Goal: Task Accomplishment & Management: Manage account settings

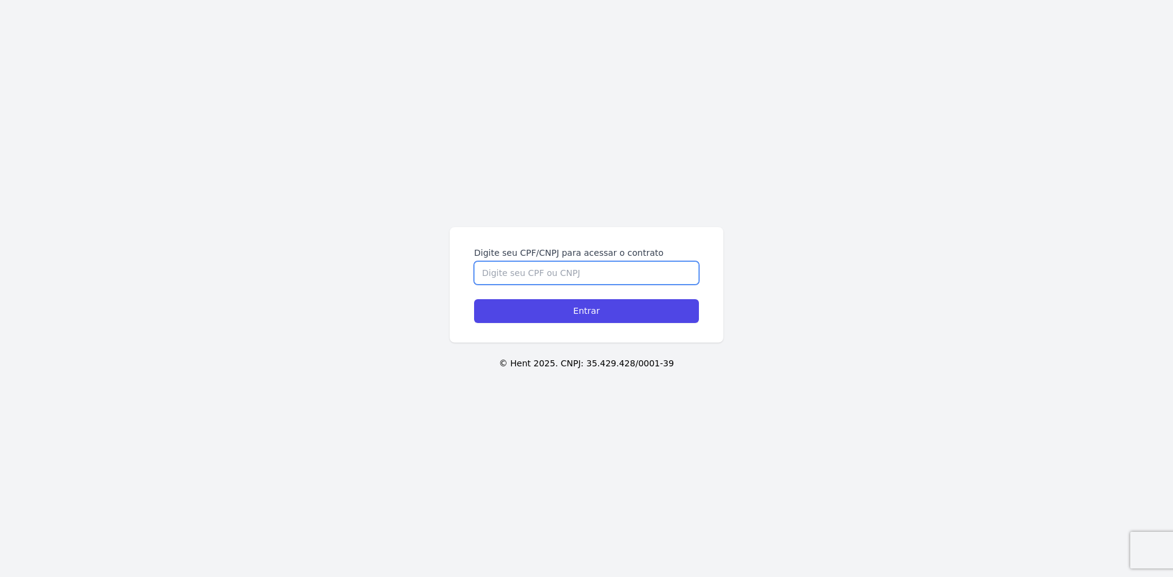
click at [538, 281] on input "Digite seu CPF/CNPJ para acessar o contrato" at bounding box center [586, 272] width 225 height 23
type input "07641131190"
click at [474, 299] on input "Entrar" at bounding box center [586, 311] width 225 height 24
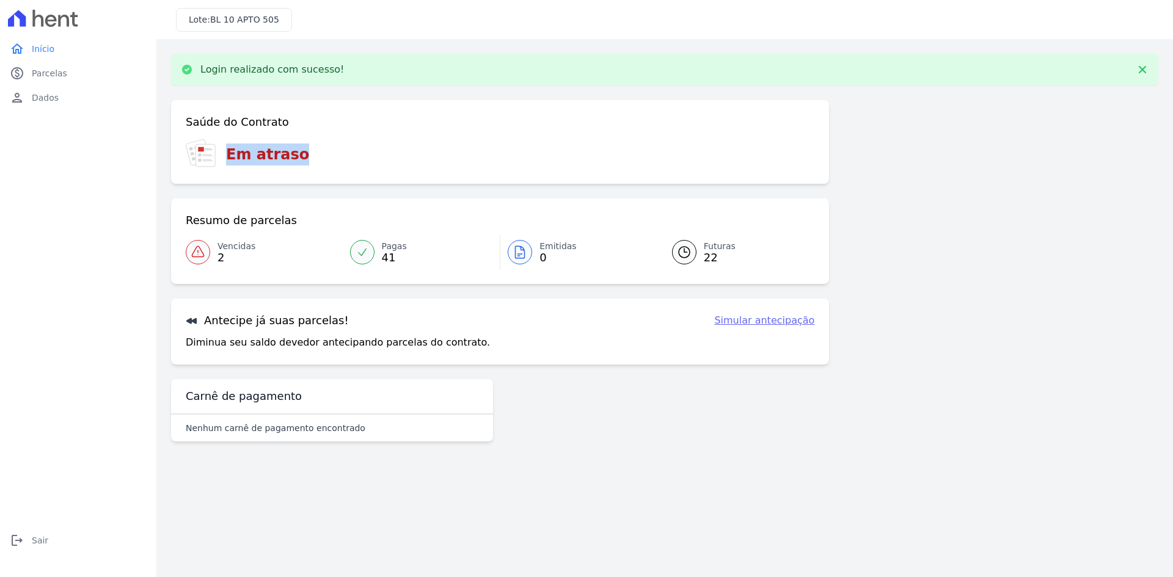
drag, startPoint x: 297, startPoint y: 155, endPoint x: 209, endPoint y: 155, distance: 87.3
click at [209, 155] on div "Em atraso" at bounding box center [500, 154] width 628 height 30
click at [344, 145] on div "Em atraso" at bounding box center [500, 154] width 628 height 30
click at [279, 142] on div "Em atraso" at bounding box center [500, 154] width 628 height 30
click at [306, 136] on div "Saúde do Contrato Em atraso" at bounding box center [500, 142] width 658 height 84
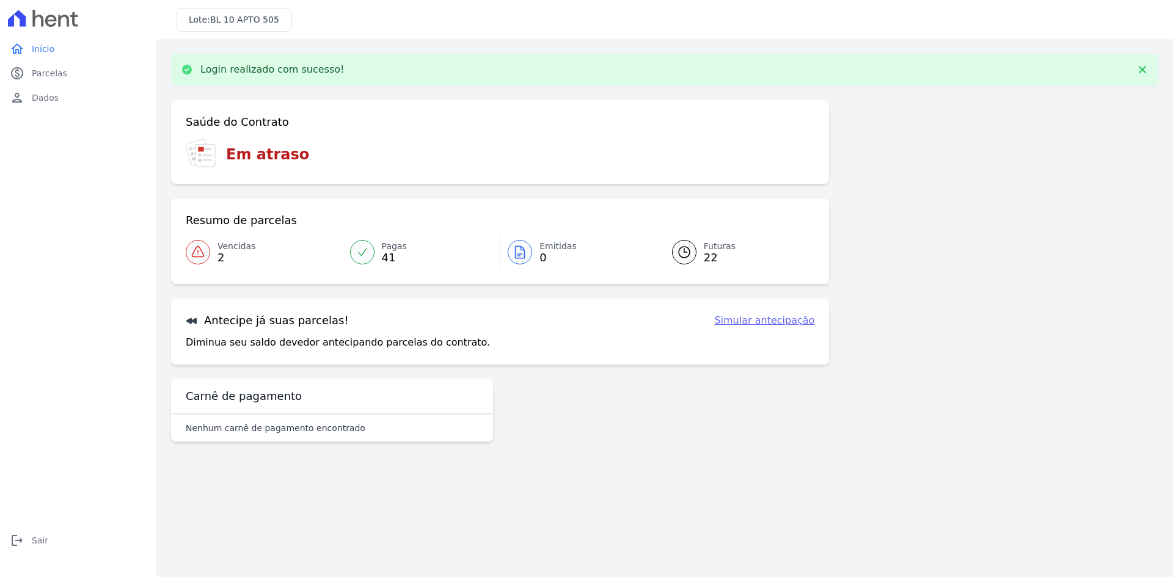
click at [311, 142] on div "Em atraso" at bounding box center [500, 154] width 628 height 30
click at [51, 68] on span "Parcelas" at bounding box center [49, 73] width 35 height 12
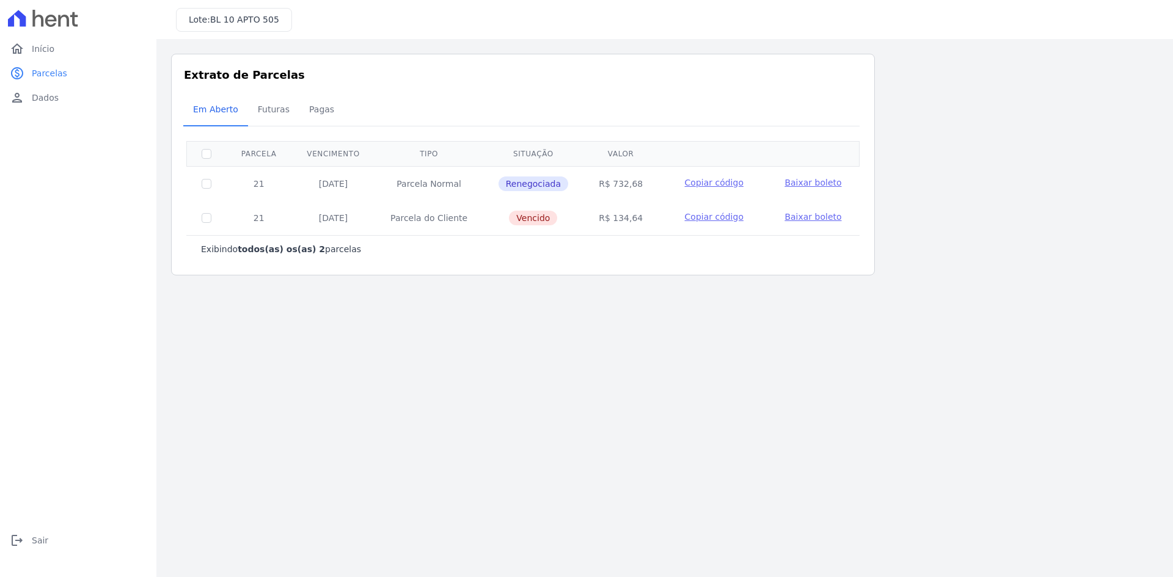
click at [1007, 208] on div "Listagem de parcelas Baixar PDF Extrato de Parcelas Em [GEOGRAPHIC_DATA] Futura…" at bounding box center [664, 165] width 987 height 222
click at [266, 111] on span "Futuras" at bounding box center [273, 109] width 46 height 24
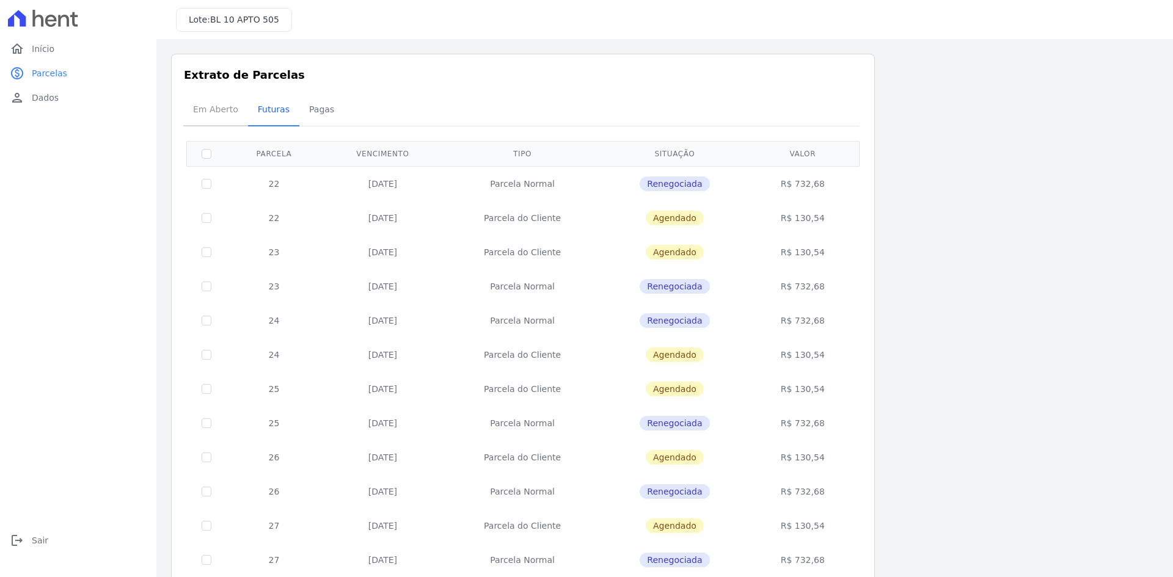
click at [203, 109] on span "Em Aberto" at bounding box center [216, 109] width 60 height 24
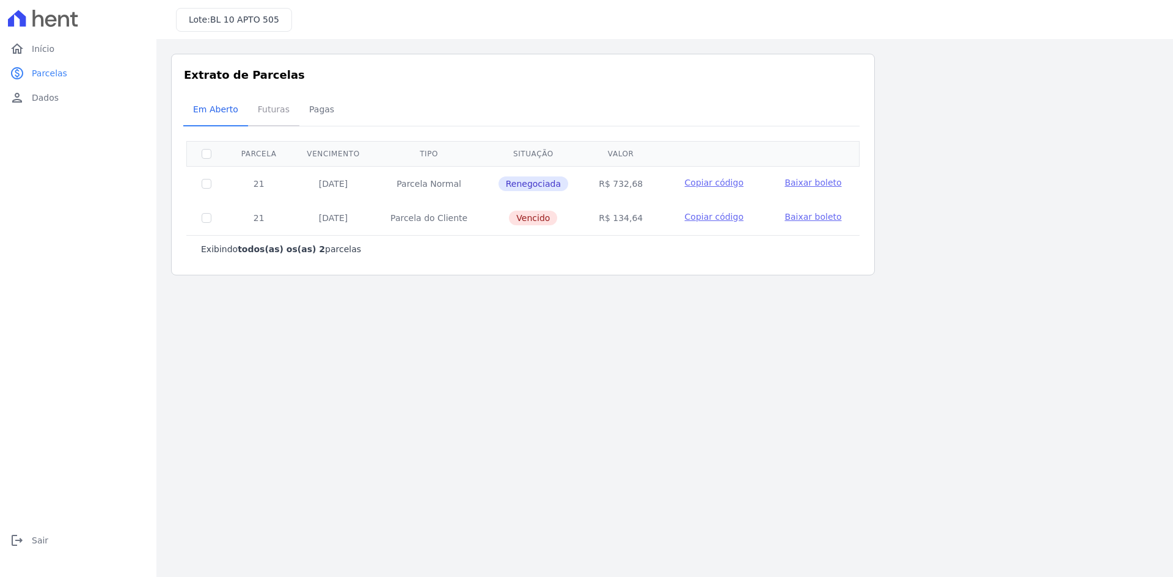
click at [257, 100] on span "Futuras" at bounding box center [273, 109] width 46 height 24
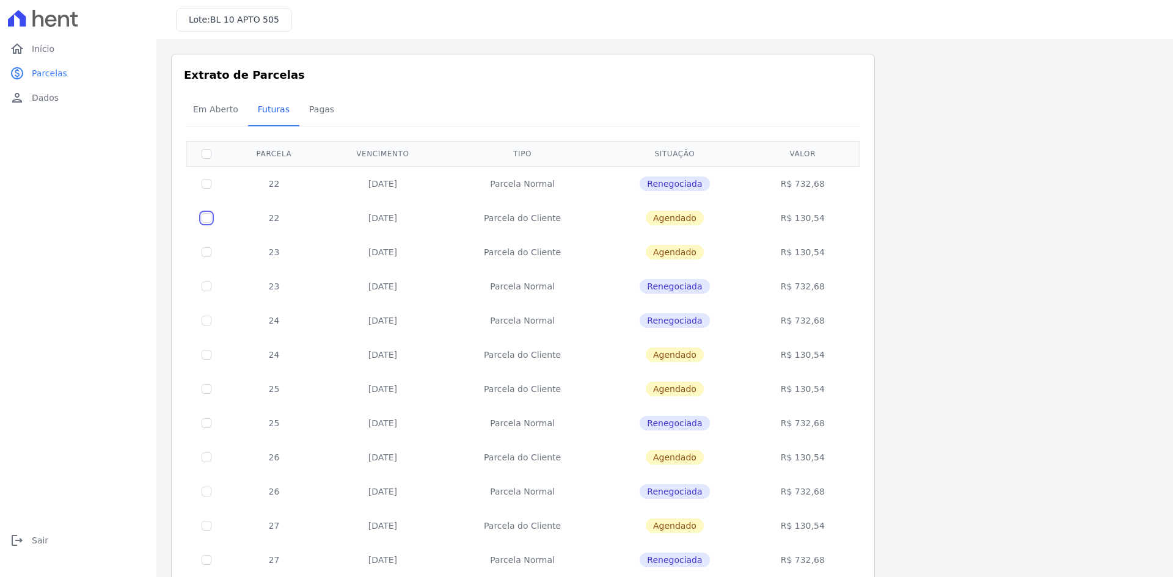
click at [206, 218] on input "checkbox" at bounding box center [207, 218] width 10 height 10
checkbox input "true"
click at [206, 182] on input "checkbox" at bounding box center [207, 184] width 10 height 10
click at [206, 184] on input "checkbox" at bounding box center [207, 184] width 10 height 10
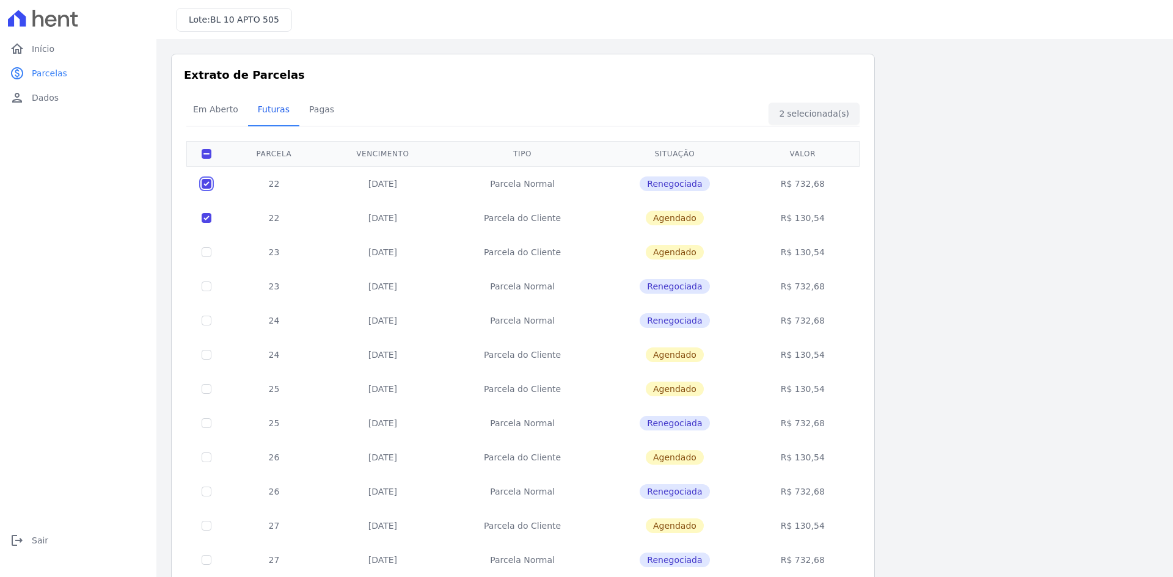
checkbox input "false"
click at [313, 95] on link "Pagas" at bounding box center [321, 111] width 45 height 32
click at [313, 100] on span "Pagas" at bounding box center [322, 109] width 40 height 24
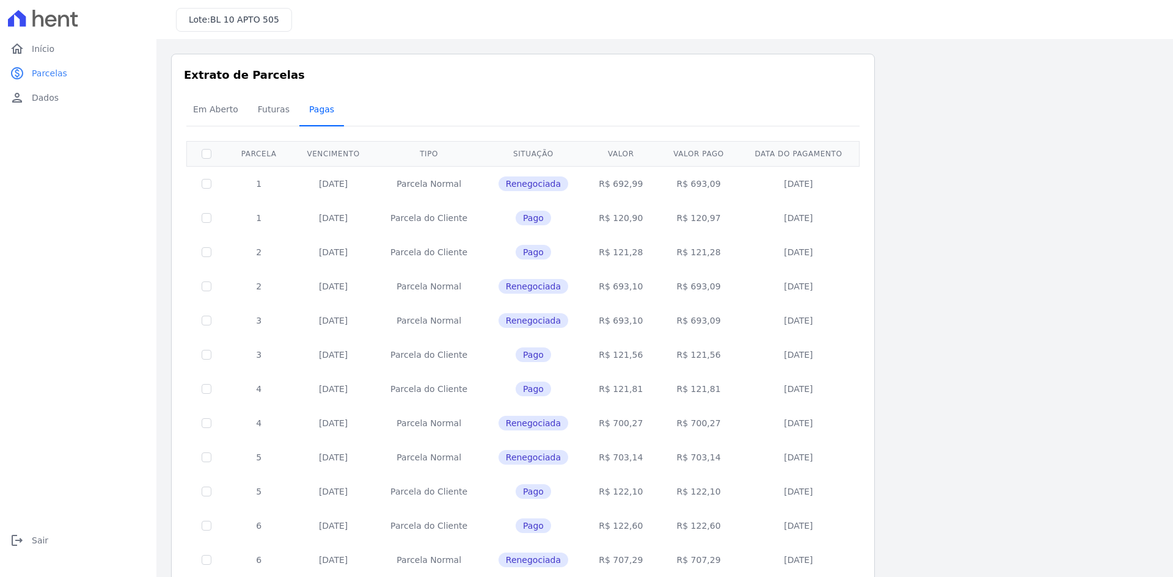
click at [302, 112] on span "Pagas" at bounding box center [322, 109] width 40 height 24
click at [280, 111] on span "Futuras" at bounding box center [273, 109] width 46 height 24
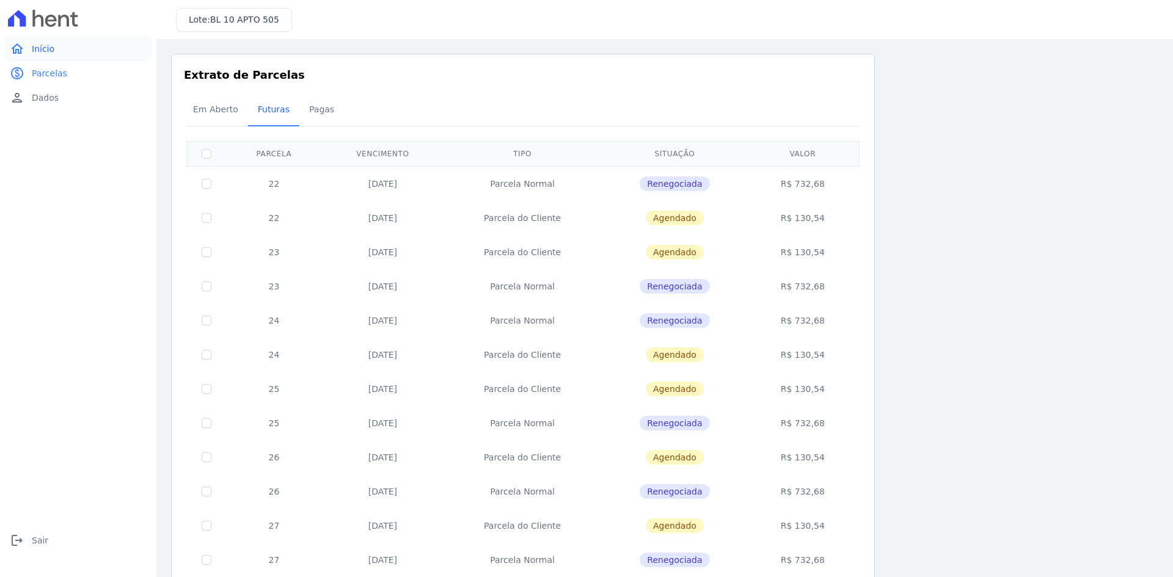
click at [52, 47] on span "Início" at bounding box center [43, 49] width 23 height 12
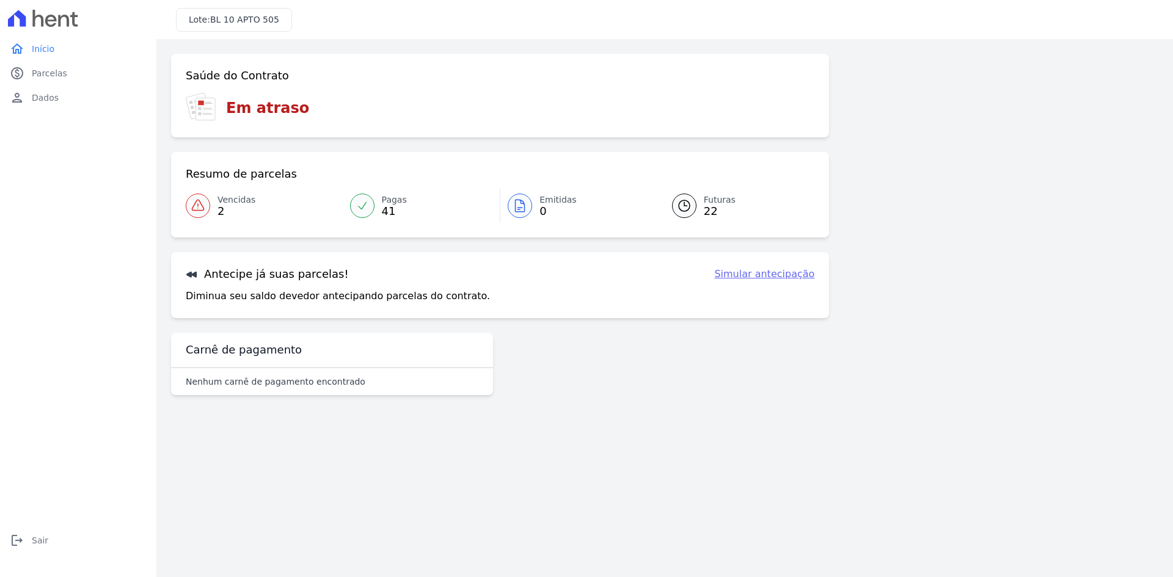
click at [738, 281] on link "Simular antecipação" at bounding box center [764, 274] width 100 height 15
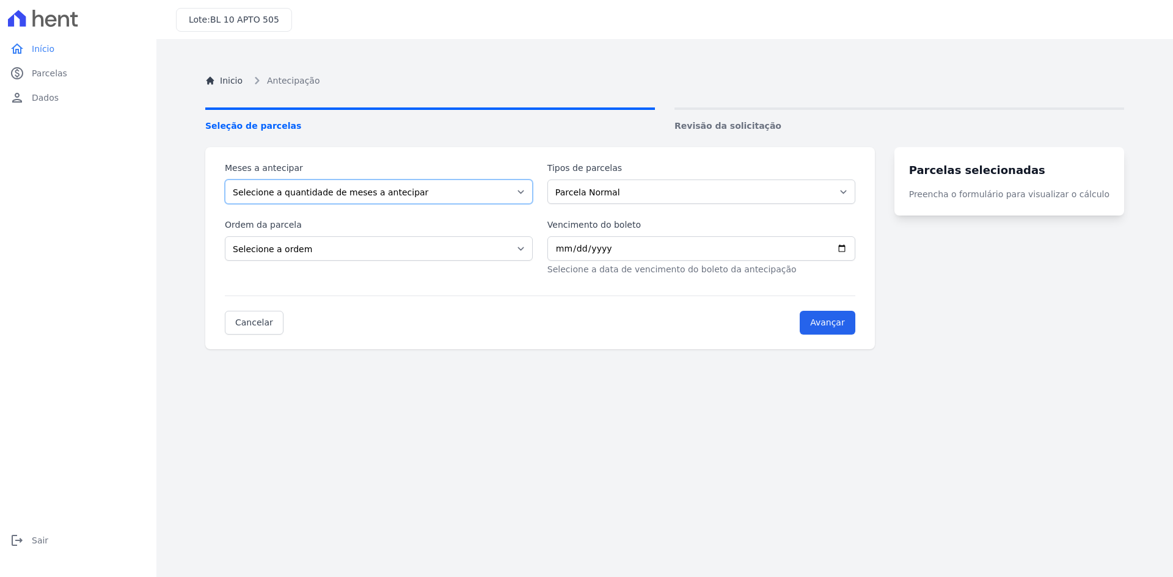
click at [295, 186] on select "Selecione a quantidade de meses a antecipar 1 2 3 4 5 6 7 8 9 10 11" at bounding box center [379, 192] width 308 height 24
click at [225, 180] on select "Selecione a quantidade de meses a antecipar 1 2 3 4 5 6 7 8 9 10 11" at bounding box center [379, 192] width 308 height 24
click at [746, 187] on select "Parcela Normal Parcela do Cliente [PERSON_NAME] Financiamento CEF" at bounding box center [701, 192] width 308 height 24
click at [530, 165] on label "Meses a antecipar" at bounding box center [379, 168] width 308 height 13
click at [530, 180] on select "Selecione a quantidade de meses a antecipar 1 2 3 4 5 6 7 8 9 10 11" at bounding box center [379, 192] width 308 height 24
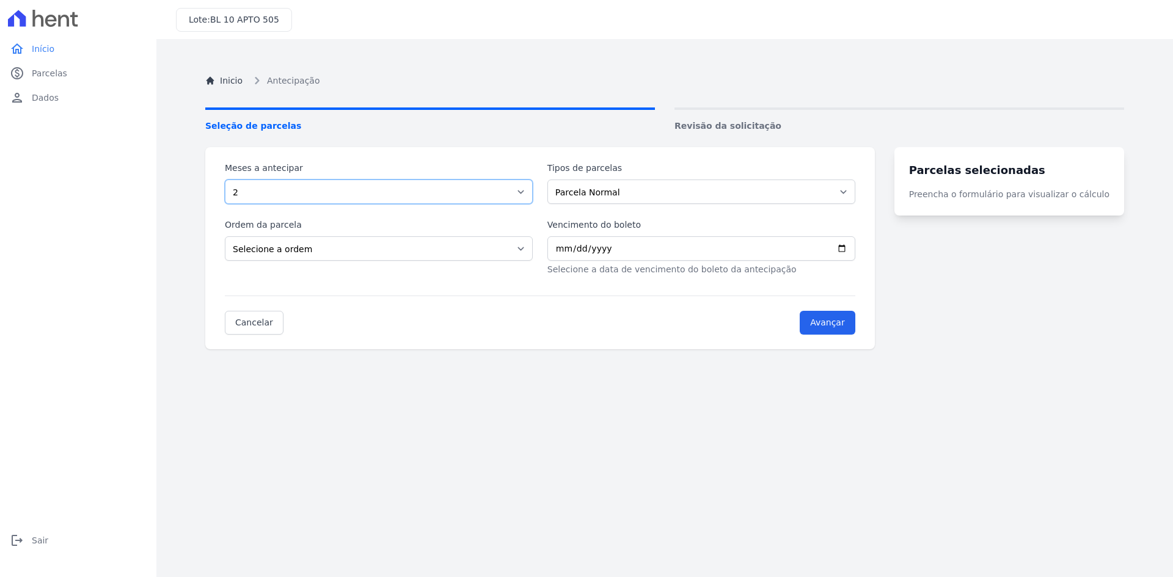
click at [333, 192] on select "Selecione a quantidade de meses a antecipar 1 2 3 4 5 6 7 8 9 10 11" at bounding box center [379, 192] width 308 height 24
select select "1"
click at [225, 180] on select "Selecione a quantidade de meses a antecipar 1 2 3 4 5 6 7 8 9 10 11" at bounding box center [379, 192] width 308 height 24
click at [326, 249] on select "Selecione a ordem Últimas parcelas Primeiras parcelas" at bounding box center [379, 248] width 308 height 24
select select "ending"
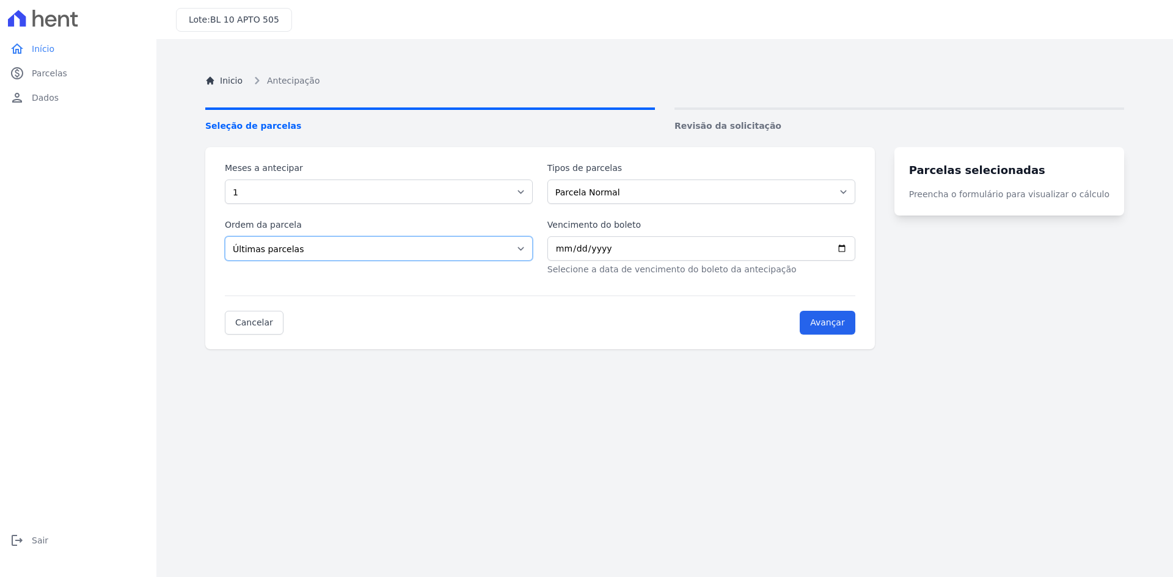
click at [225, 236] on select "Selecione a ordem Últimas parcelas Primeiras parcelas" at bounding box center [379, 248] width 308 height 24
click at [654, 296] on div "Cancelar Avançar" at bounding box center [540, 315] width 630 height 39
click at [570, 250] on input "Vencimento do boleto" at bounding box center [701, 248] width 308 height 24
type input "[DATE]"
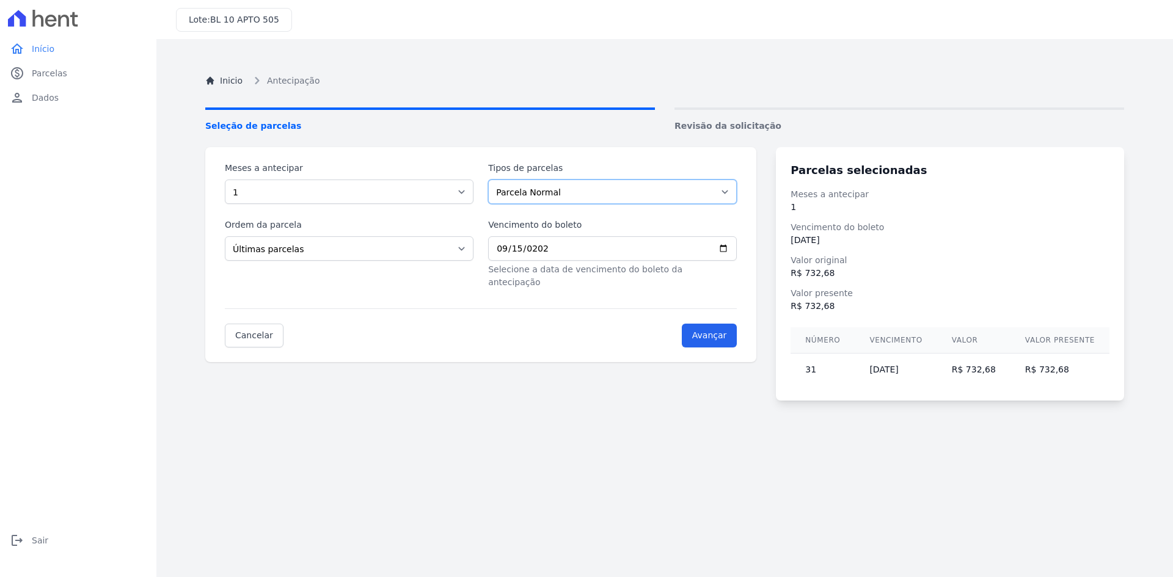
click at [591, 195] on select "Parcela Normal Parcela do Cliente [PERSON_NAME] Financiamento CEF" at bounding box center [612, 192] width 249 height 24
click at [492, 180] on select "Parcela Normal Parcela do Cliente [PERSON_NAME] Financiamento CEF" at bounding box center [612, 192] width 249 height 24
click at [594, 187] on select "Parcela Normal Parcela do Cliente [PERSON_NAME] Financiamento CEF" at bounding box center [612, 192] width 249 height 24
click at [492, 180] on select "Parcela Normal Parcela do Cliente [PERSON_NAME] Financiamento CEF" at bounding box center [612, 192] width 249 height 24
click at [541, 193] on select "Parcela Normal Parcela do Cliente [PERSON_NAME] Financiamento CEF" at bounding box center [602, 192] width 242 height 24
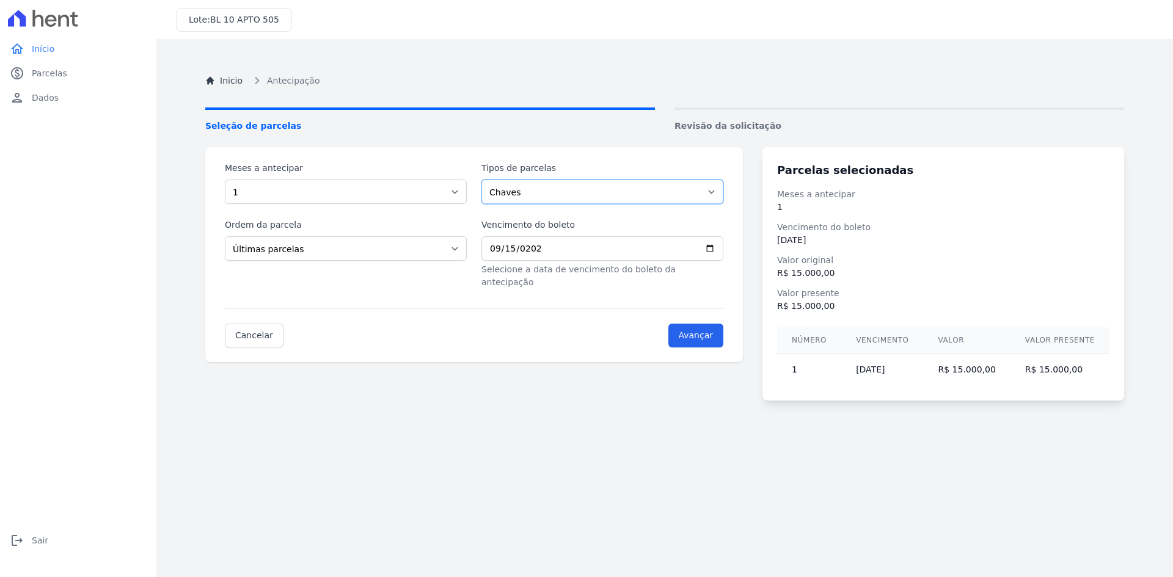
select select "financing"
click at [486, 180] on select "Parcela Normal Parcela do Cliente [PERSON_NAME] Financiamento CEF" at bounding box center [602, 192] width 242 height 24
click at [43, 75] on span "Parcelas" at bounding box center [49, 73] width 35 height 12
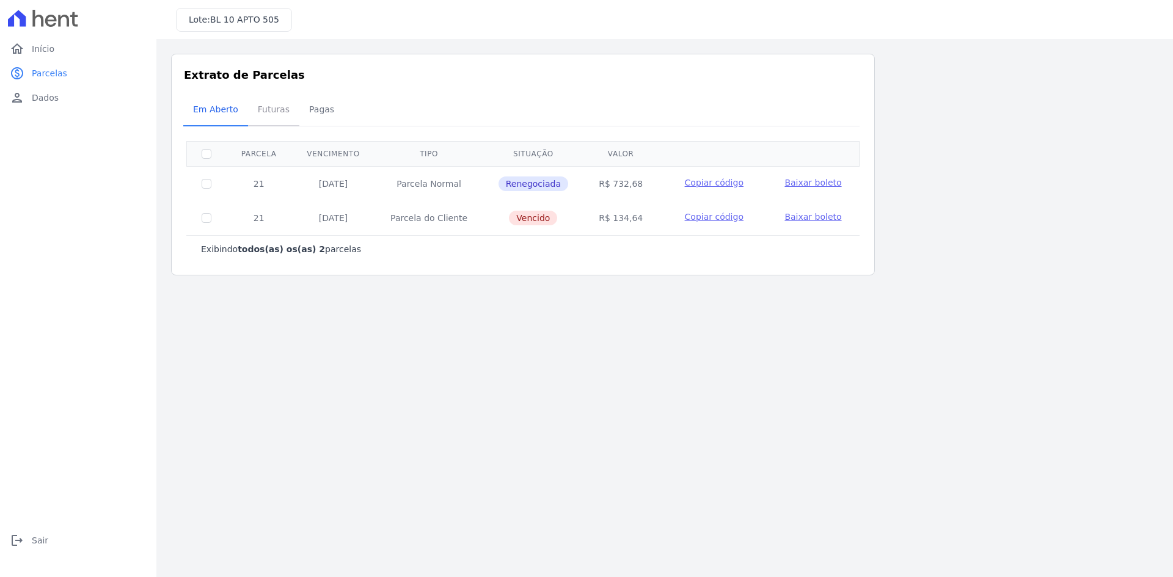
click at [263, 111] on span "Futuras" at bounding box center [273, 109] width 46 height 24
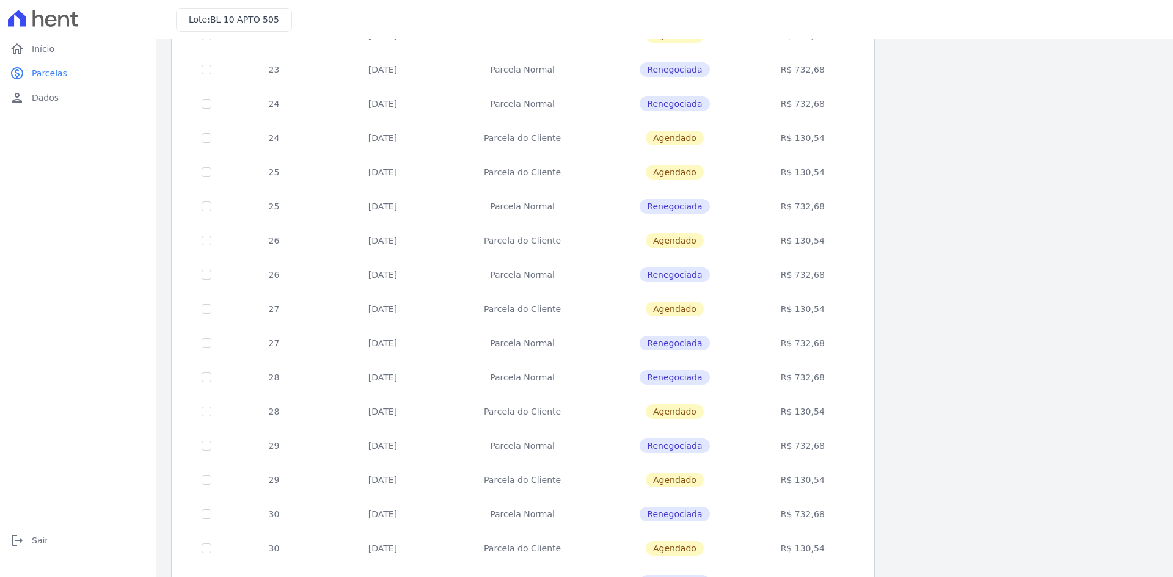
scroll to position [344, 0]
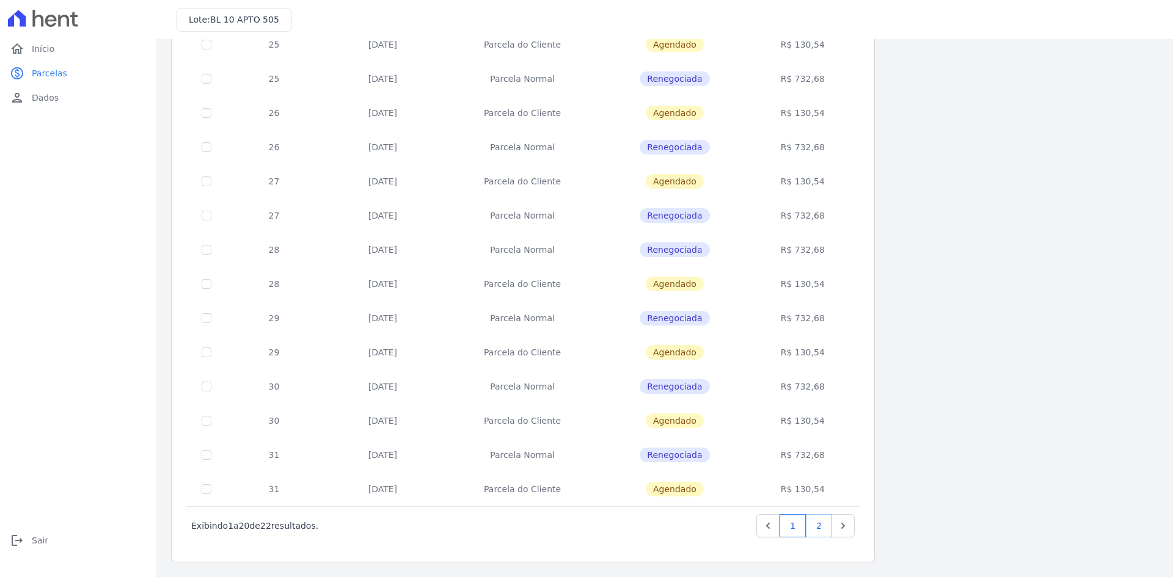
click at [822, 521] on link "2" at bounding box center [819, 525] width 26 height 23
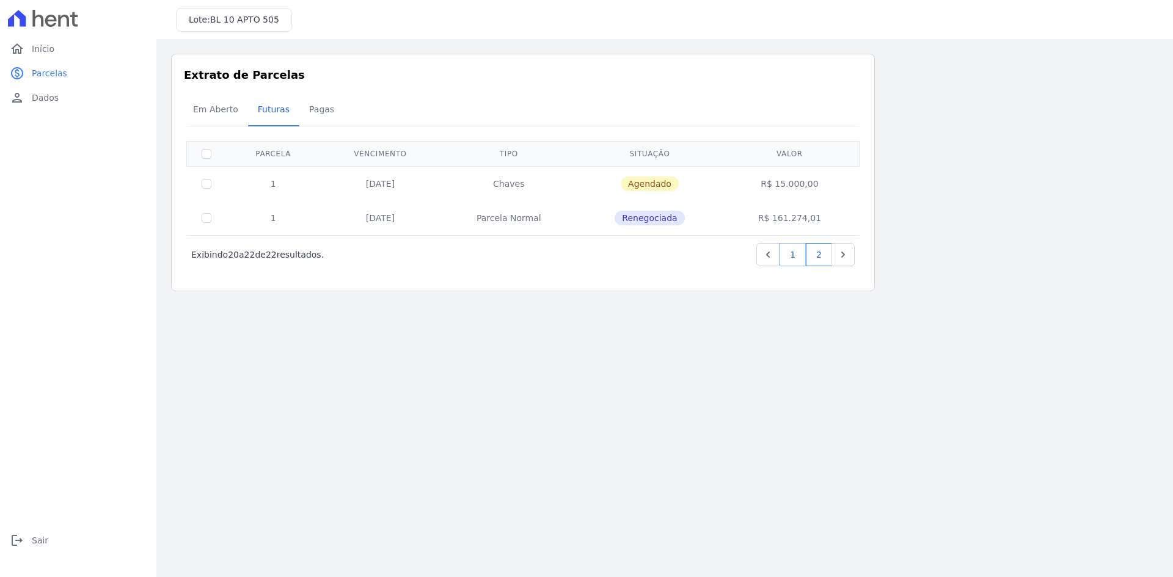
click at [790, 254] on link "1" at bounding box center [792, 254] width 26 height 23
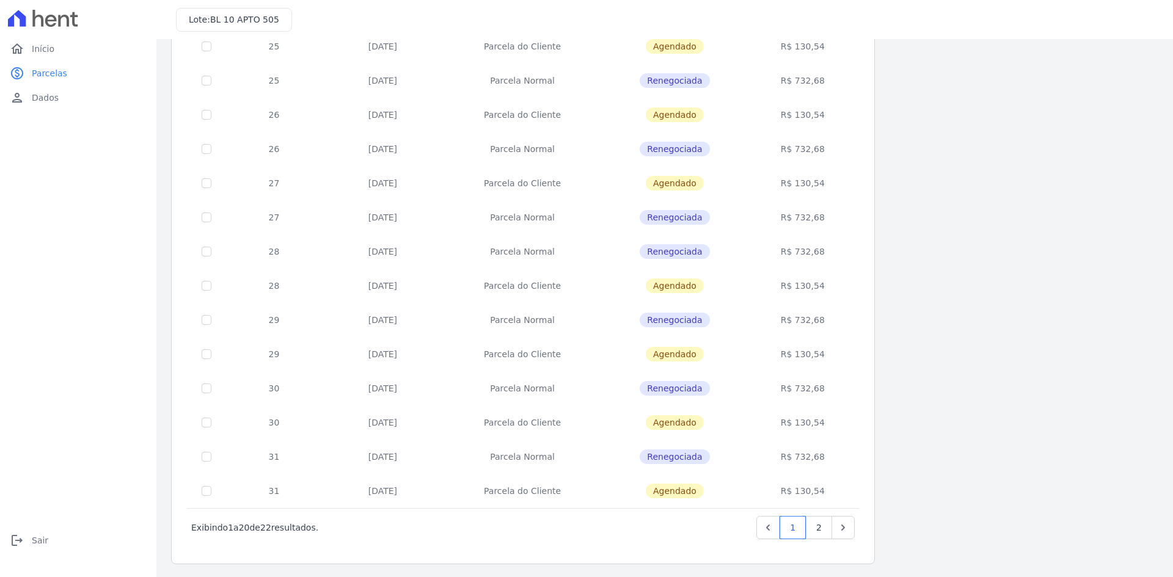
scroll to position [344, 0]
click at [825, 526] on link "2" at bounding box center [819, 525] width 26 height 23
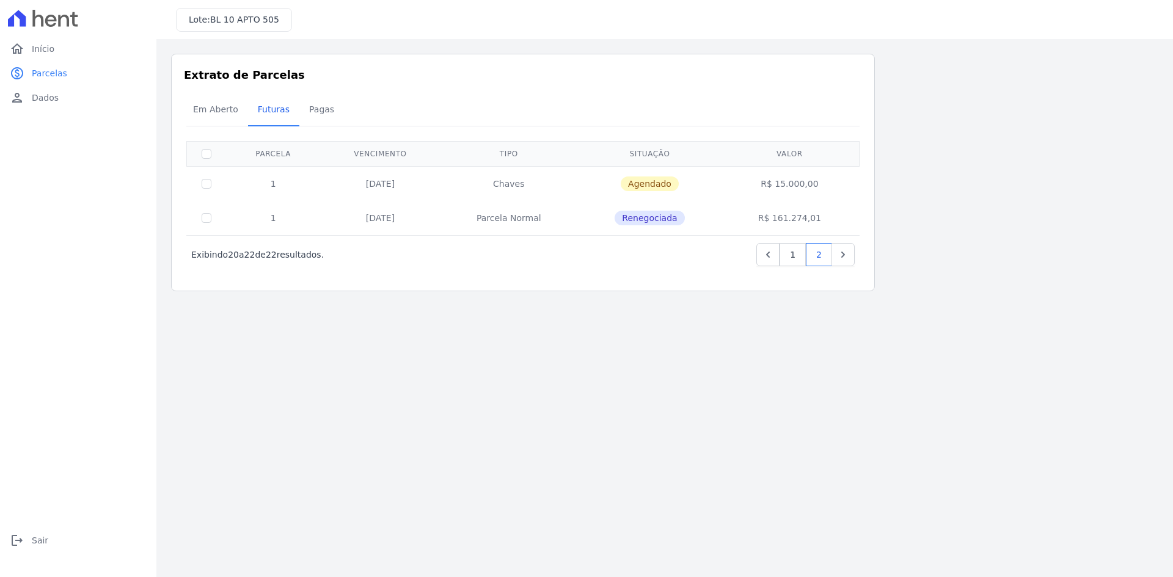
click at [567, 344] on main "Listagem de parcelas Baixar PDF Extrato de Parcelas Em [GEOGRAPHIC_DATA] Futura…" at bounding box center [664, 308] width 1016 height 538
click at [655, 220] on span "Renegociada" at bounding box center [649, 218] width 70 height 15
click at [658, 220] on span "Renegociada" at bounding box center [649, 218] width 70 height 15
click at [628, 319] on main "Listagem de parcelas Baixar PDF Extrato de Parcelas Em [GEOGRAPHIC_DATA] Futura…" at bounding box center [664, 308] width 1016 height 538
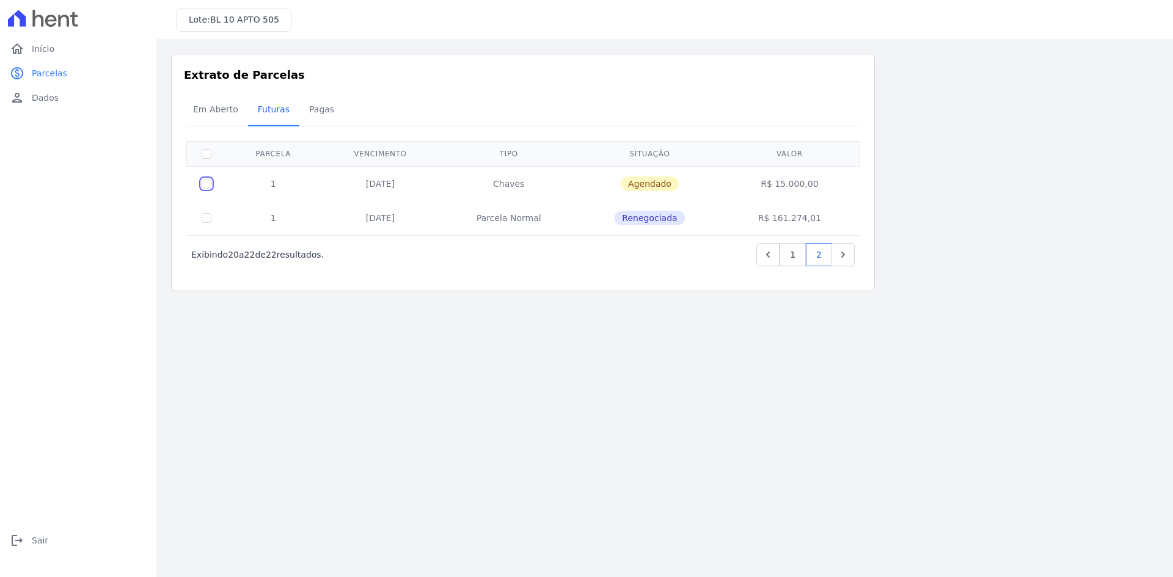
click at [208, 187] on input "checkbox" at bounding box center [207, 184] width 10 height 10
checkbox input "true"
click at [759, 277] on div "‹ Anterior Exibindo 20 a 22 de 22 resultados. 1 2 [GEOGRAPHIC_DATA] Vencimento …" at bounding box center [522, 209] width 673 height 137
click at [302, 111] on span "Pagas" at bounding box center [322, 109] width 40 height 24
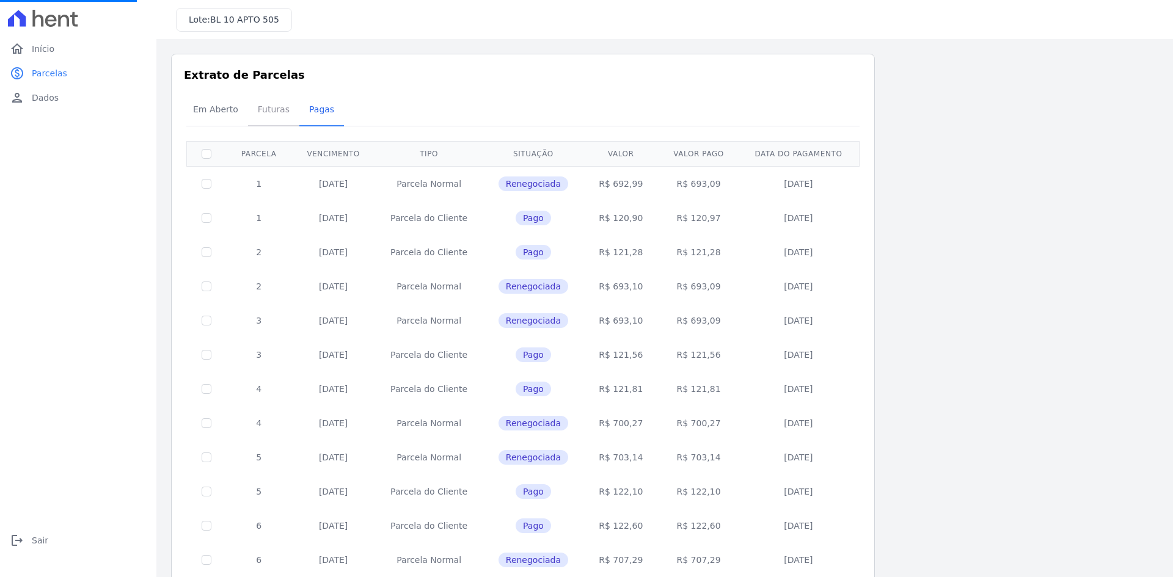
click at [269, 106] on span "Futuras" at bounding box center [273, 109] width 46 height 24
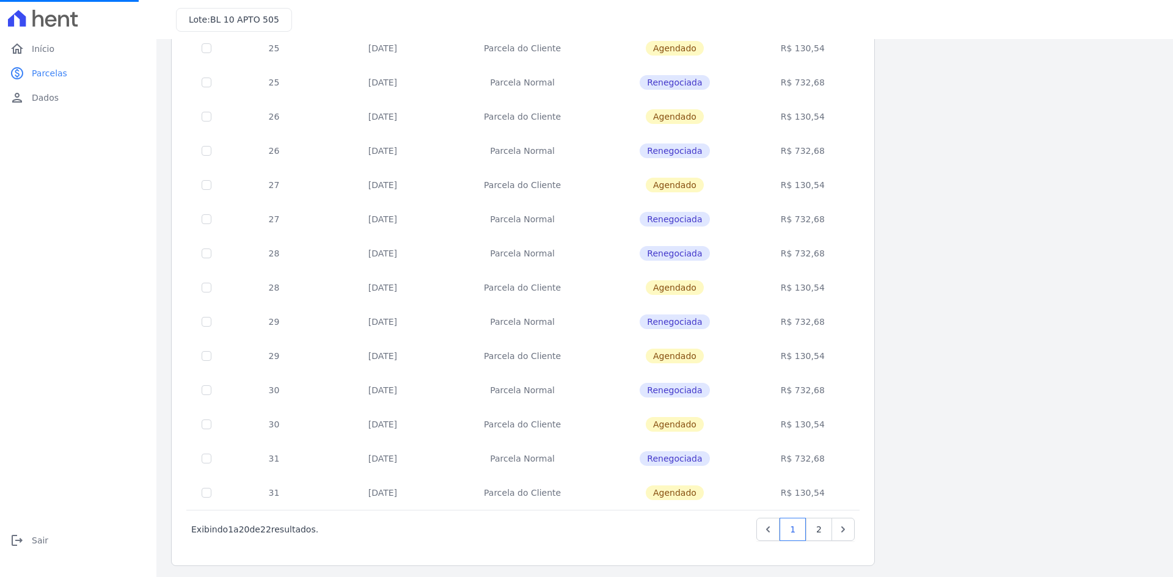
scroll to position [344, 0]
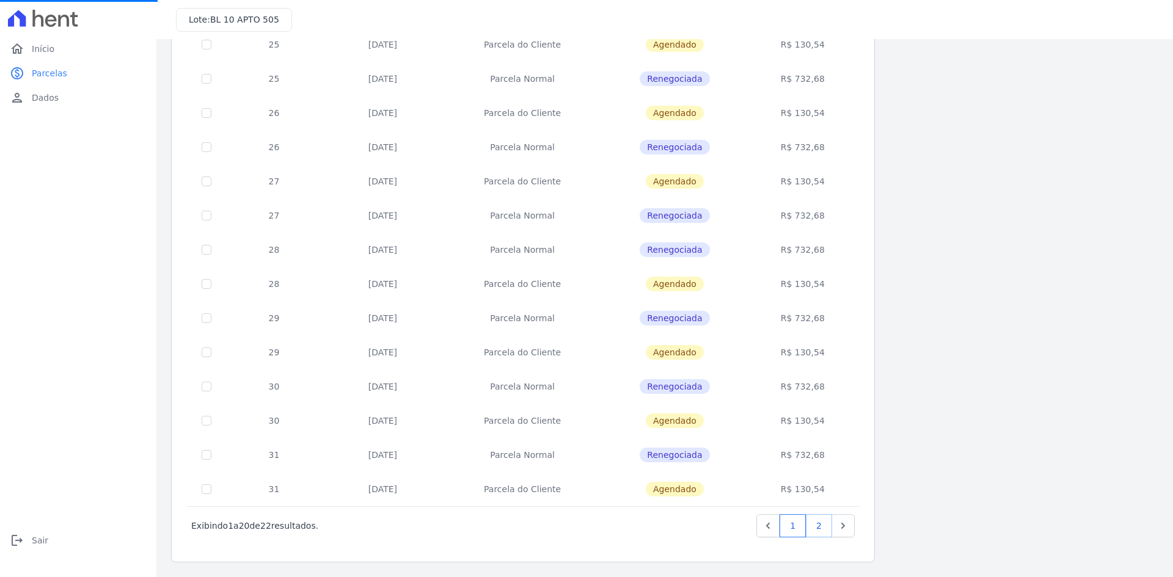
click at [823, 522] on link "2" at bounding box center [819, 525] width 26 height 23
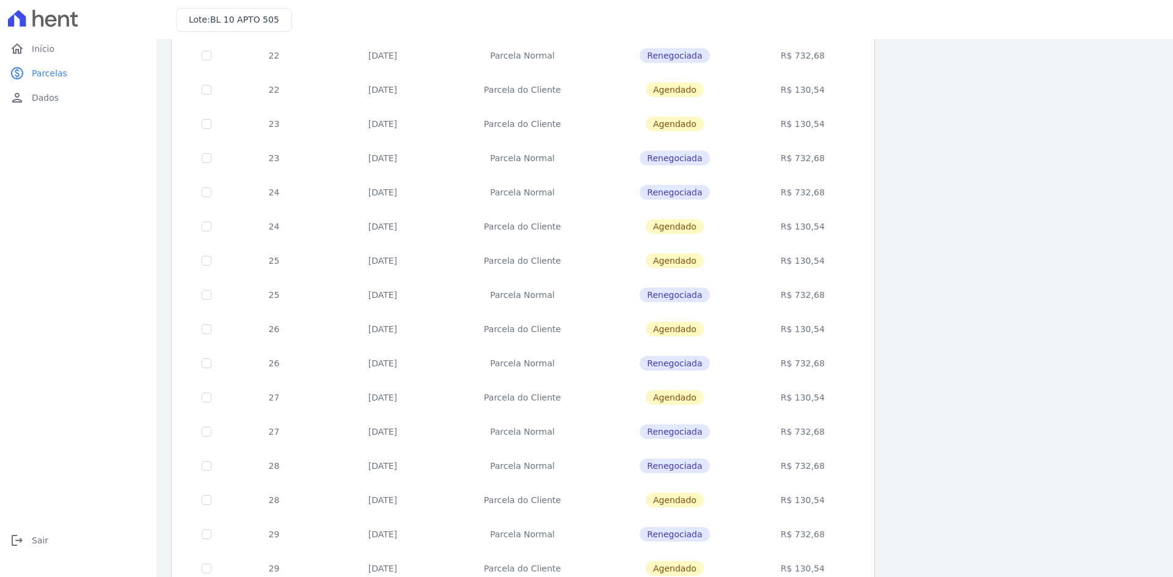
scroll to position [344, 0]
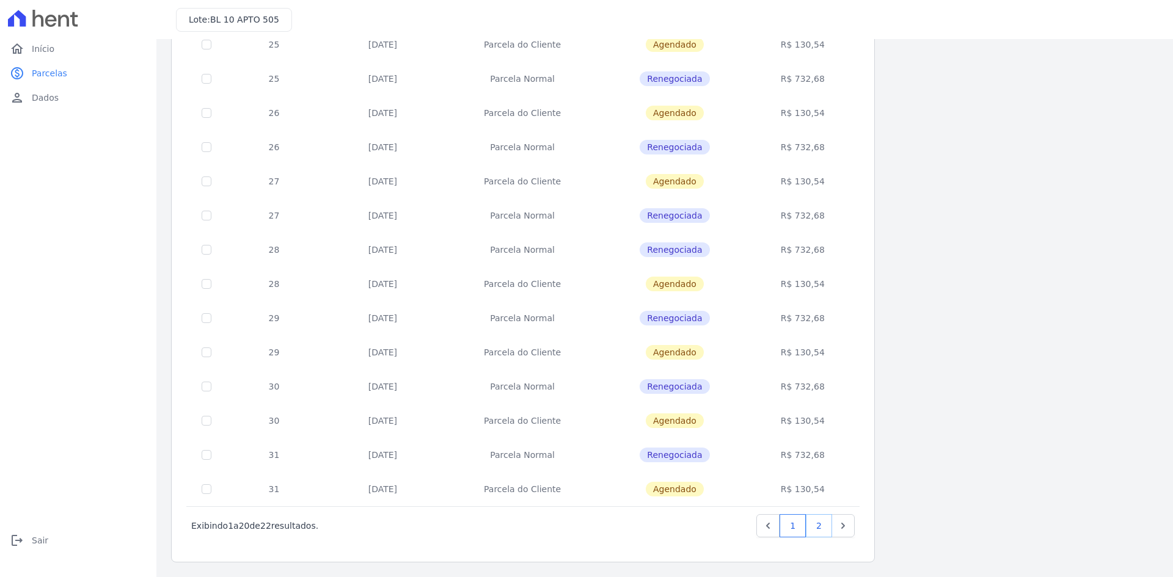
click at [826, 528] on link "2" at bounding box center [819, 525] width 26 height 23
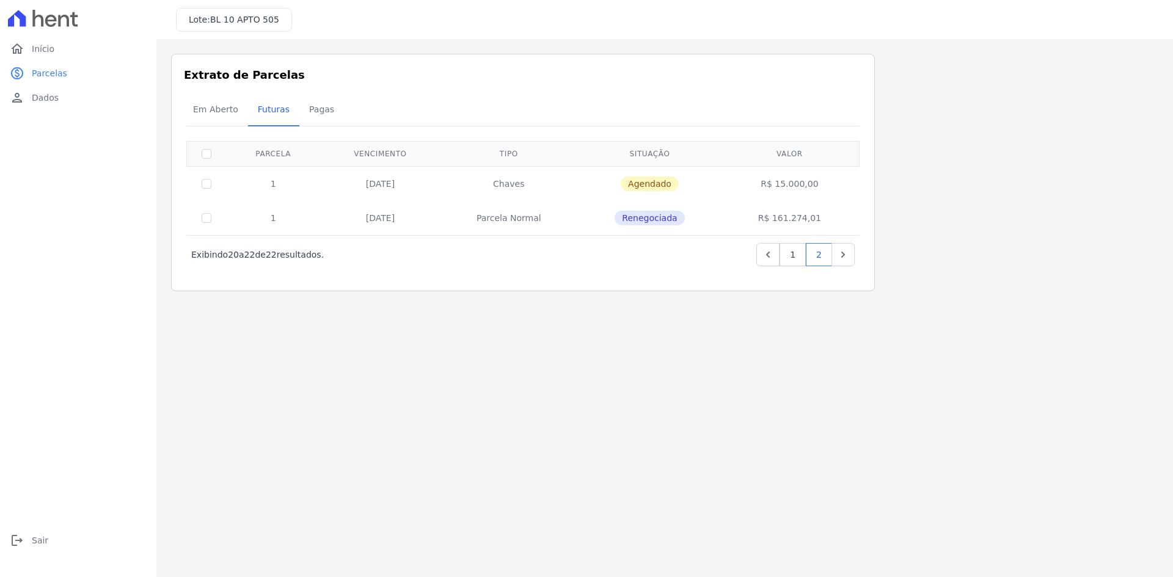
drag, startPoint x: 498, startPoint y: 184, endPoint x: 534, endPoint y: 189, distance: 36.4
click at [534, 189] on td "Chaves" at bounding box center [508, 183] width 137 height 35
drag, startPoint x: 527, startPoint y: 186, endPoint x: 493, endPoint y: 184, distance: 34.2
click at [493, 184] on td "Chaves" at bounding box center [508, 183] width 137 height 35
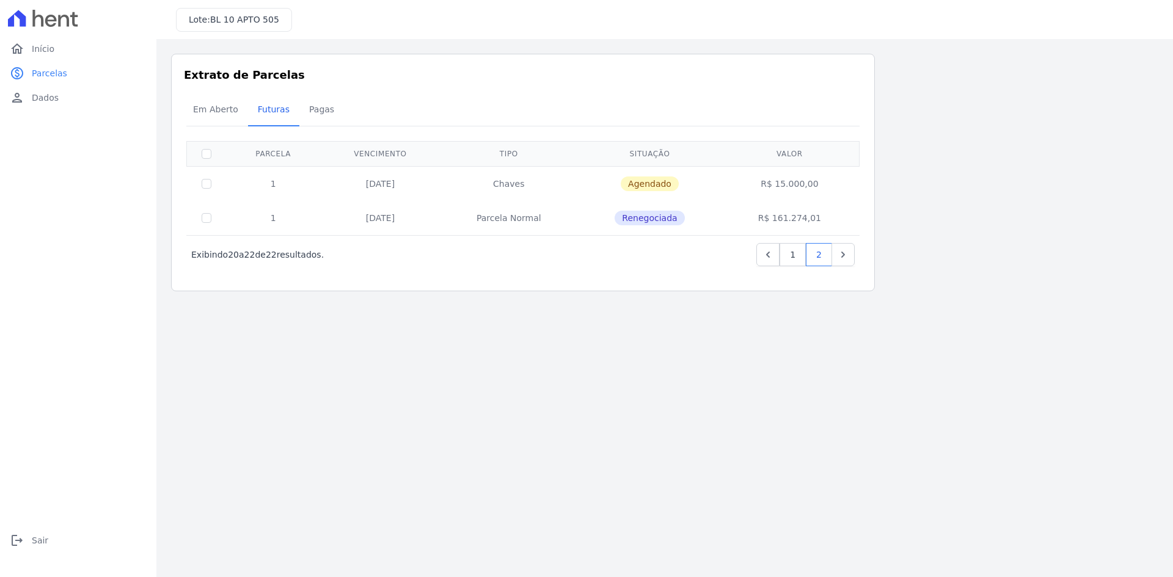
click at [503, 180] on td "Chaves" at bounding box center [508, 183] width 137 height 35
click at [309, 84] on div "Extrato de Parcelas Em [GEOGRAPHIC_DATA] Futuras [GEOGRAPHIC_DATA] 0 selecionad…" at bounding box center [523, 173] width 704 height 238
click at [209, 107] on span "Em Aberto" at bounding box center [216, 109] width 60 height 24
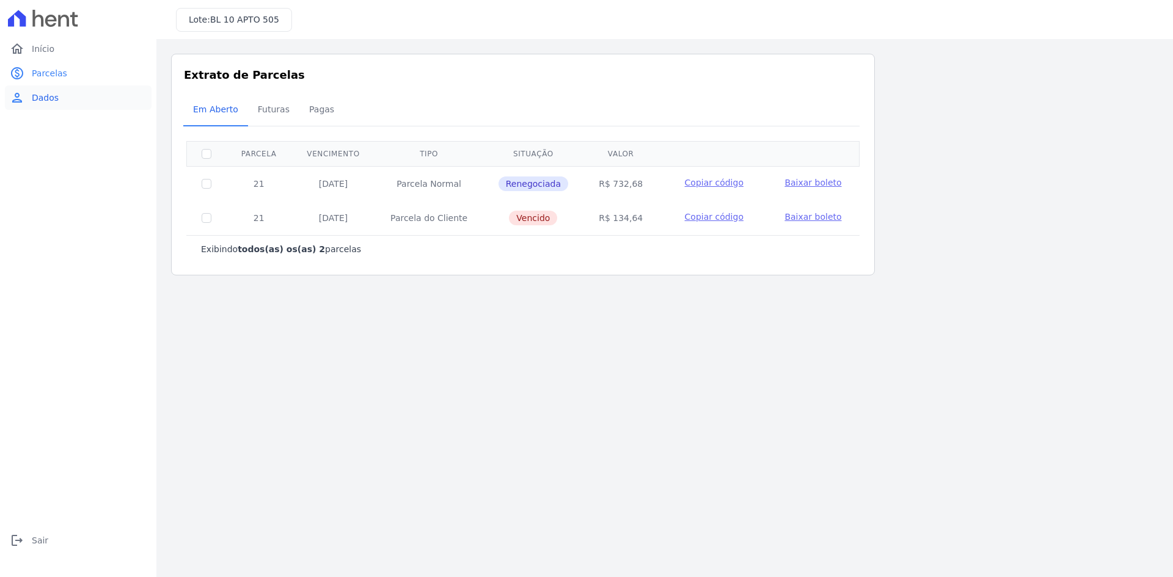
click at [47, 95] on span "Dados" at bounding box center [45, 98] width 27 height 12
